Goal: Transaction & Acquisition: Purchase product/service

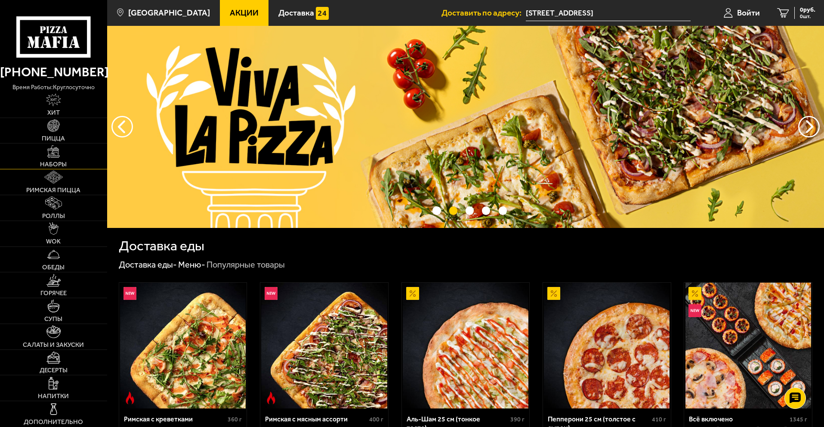
click at [56, 160] on link "Наборы" at bounding box center [53, 155] width 107 height 25
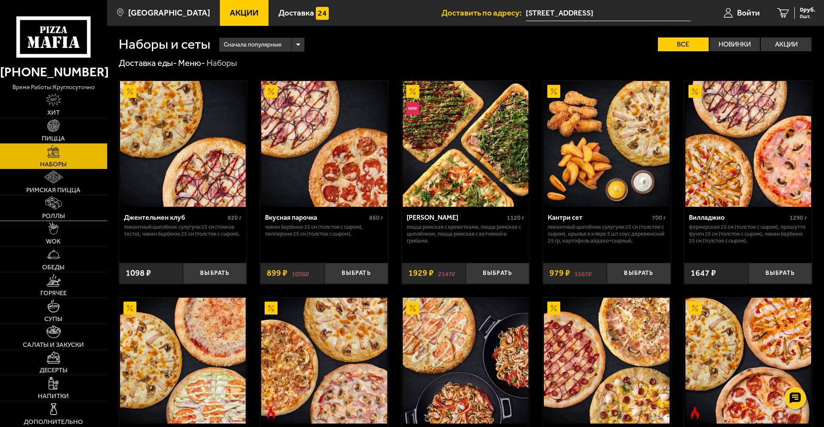
click at [56, 213] on span "Роллы" at bounding box center [53, 216] width 23 height 6
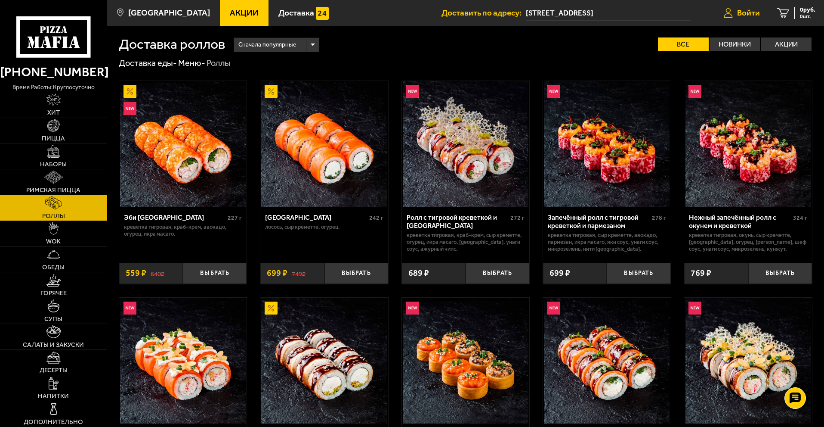
click at [743, 9] on span "Войти" at bounding box center [748, 13] width 23 height 8
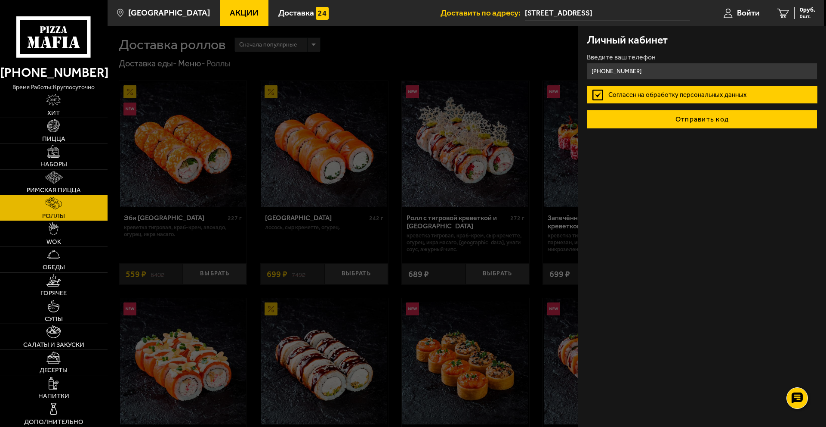
type input "[PHONE_NUMBER]"
click at [674, 120] on button "Отправить код" at bounding box center [702, 119] width 231 height 19
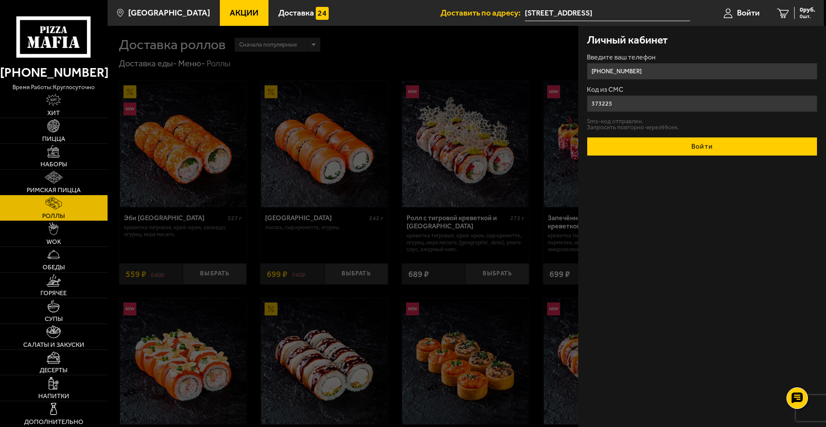
type input "373225"
click at [686, 145] on button "Войти" at bounding box center [702, 146] width 231 height 19
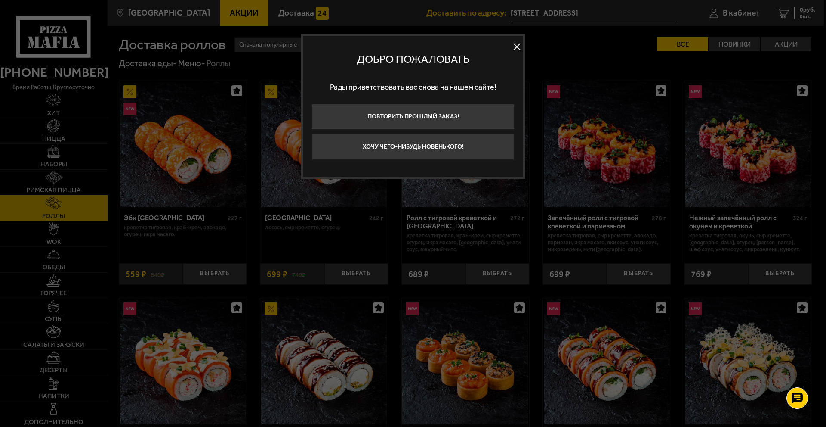
click at [518, 51] on button at bounding box center [516, 46] width 13 height 13
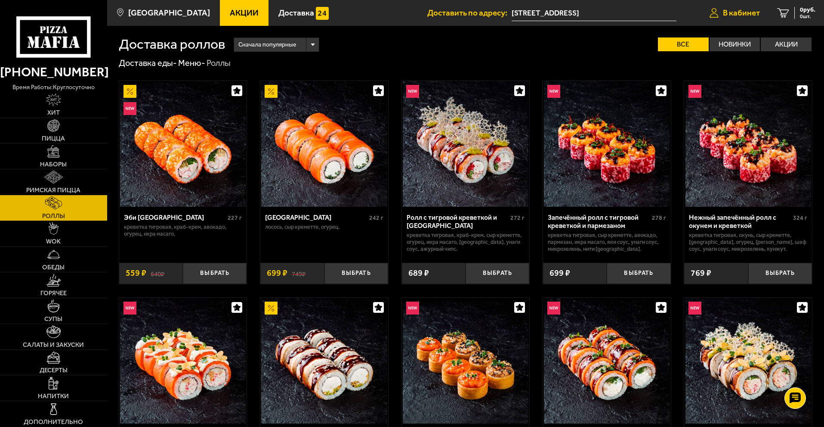
click at [747, 10] on span "В кабинет" at bounding box center [741, 13] width 37 height 8
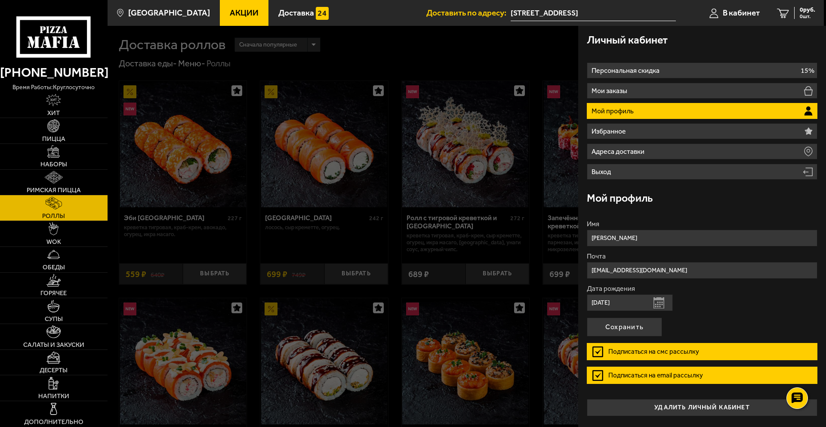
click at [507, 66] on div at bounding box center [521, 239] width 826 height 427
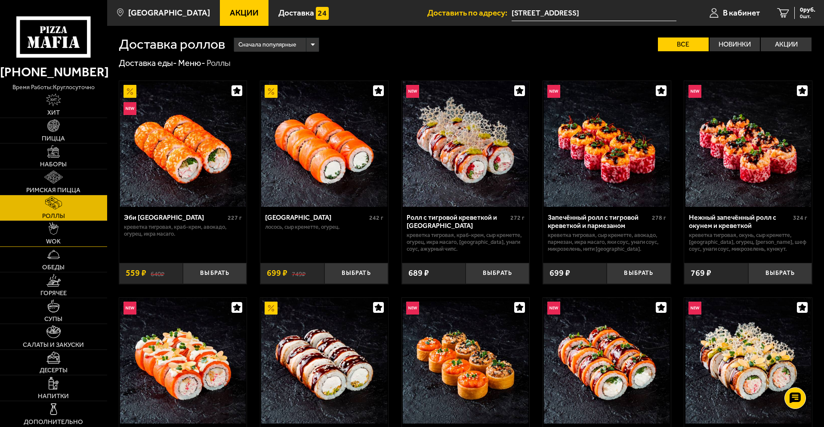
click at [58, 233] on img at bounding box center [54, 228] width 10 height 12
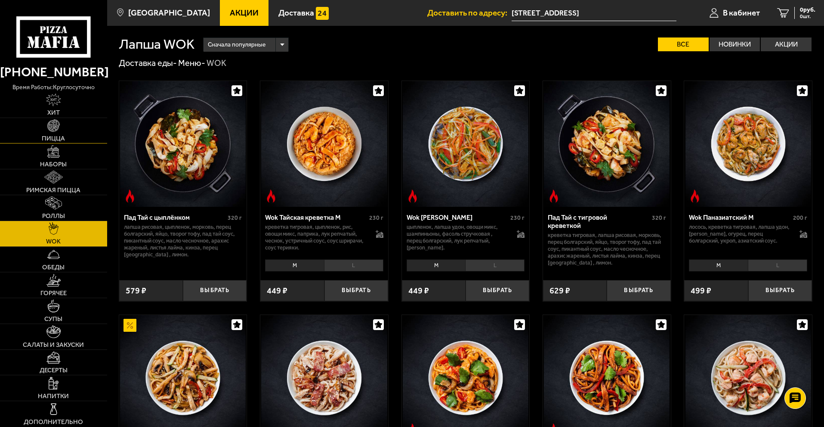
click at [51, 121] on img at bounding box center [53, 125] width 12 height 12
